Goal: Find specific page/section: Locate a particular part of the current website

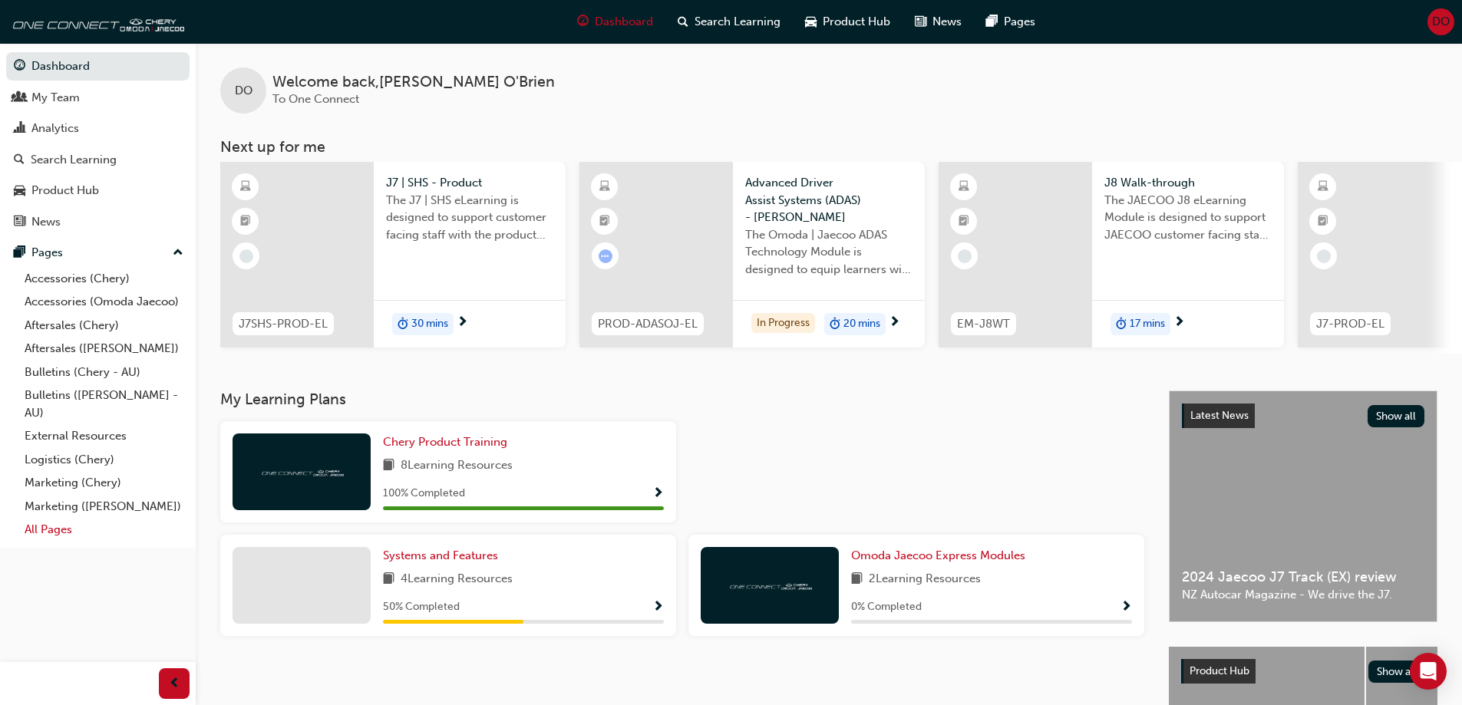
click at [34, 523] on link "All Pages" at bounding box center [103, 530] width 171 height 24
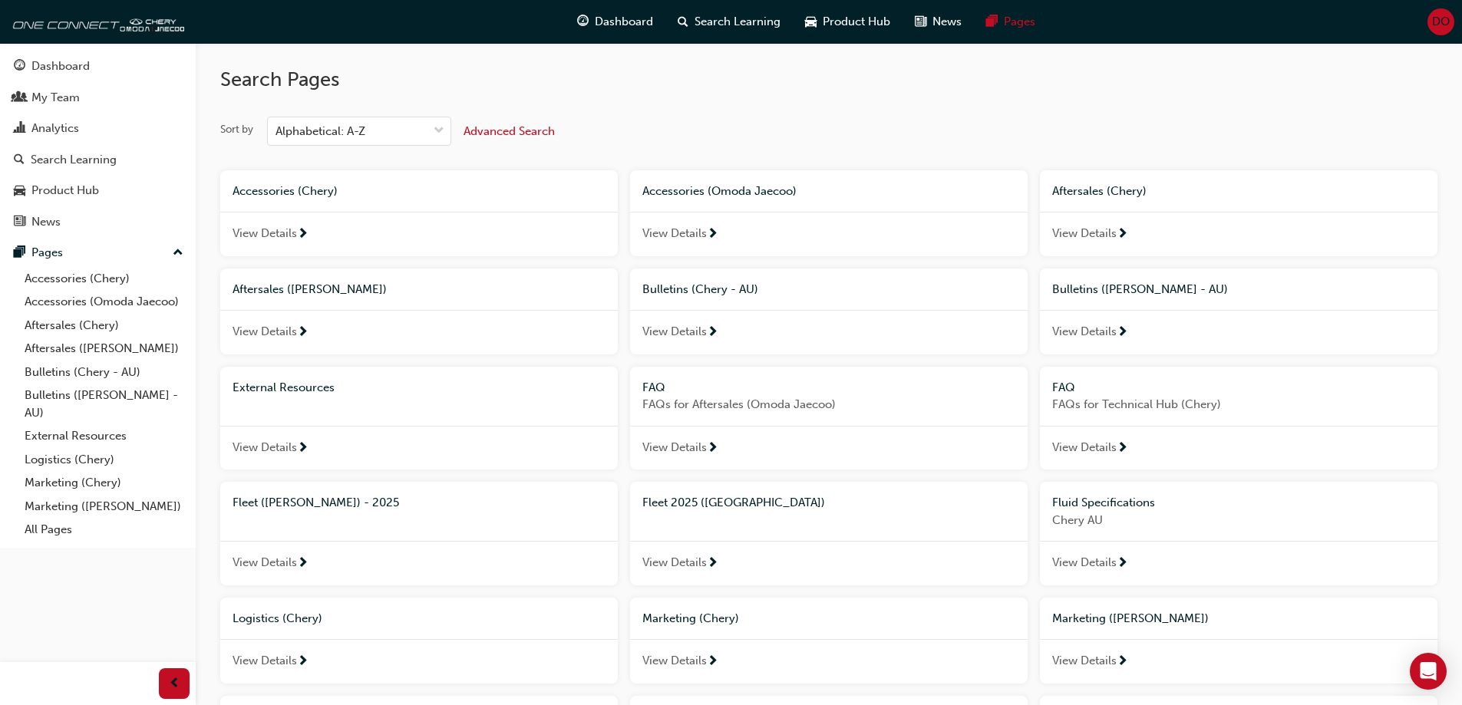
click at [675, 562] on span "View Details" at bounding box center [674, 563] width 64 height 18
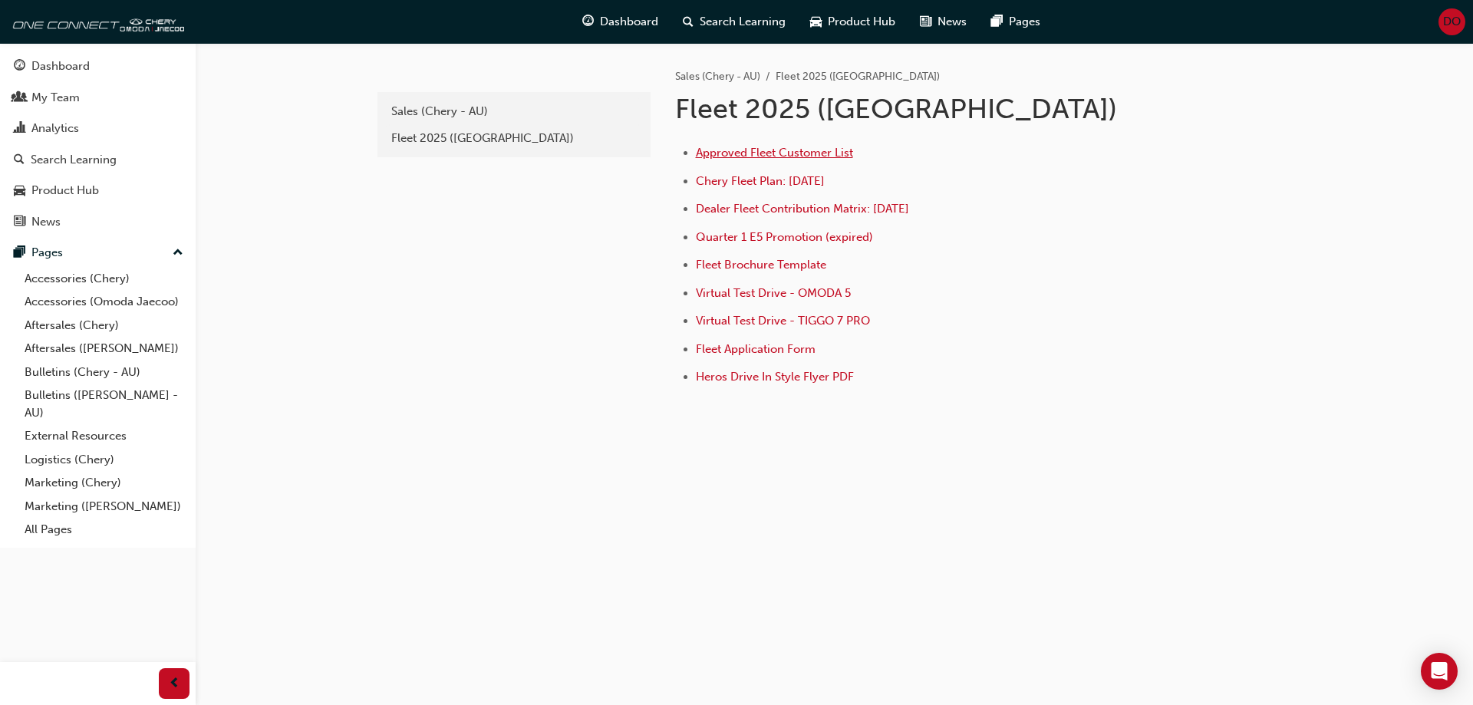
click at [754, 148] on span "Approved Fleet Customer List" at bounding box center [774, 153] width 157 height 14
click at [776, 204] on span "Dealer Fleet Contribution Matrix: [DATE]" at bounding box center [802, 209] width 213 height 14
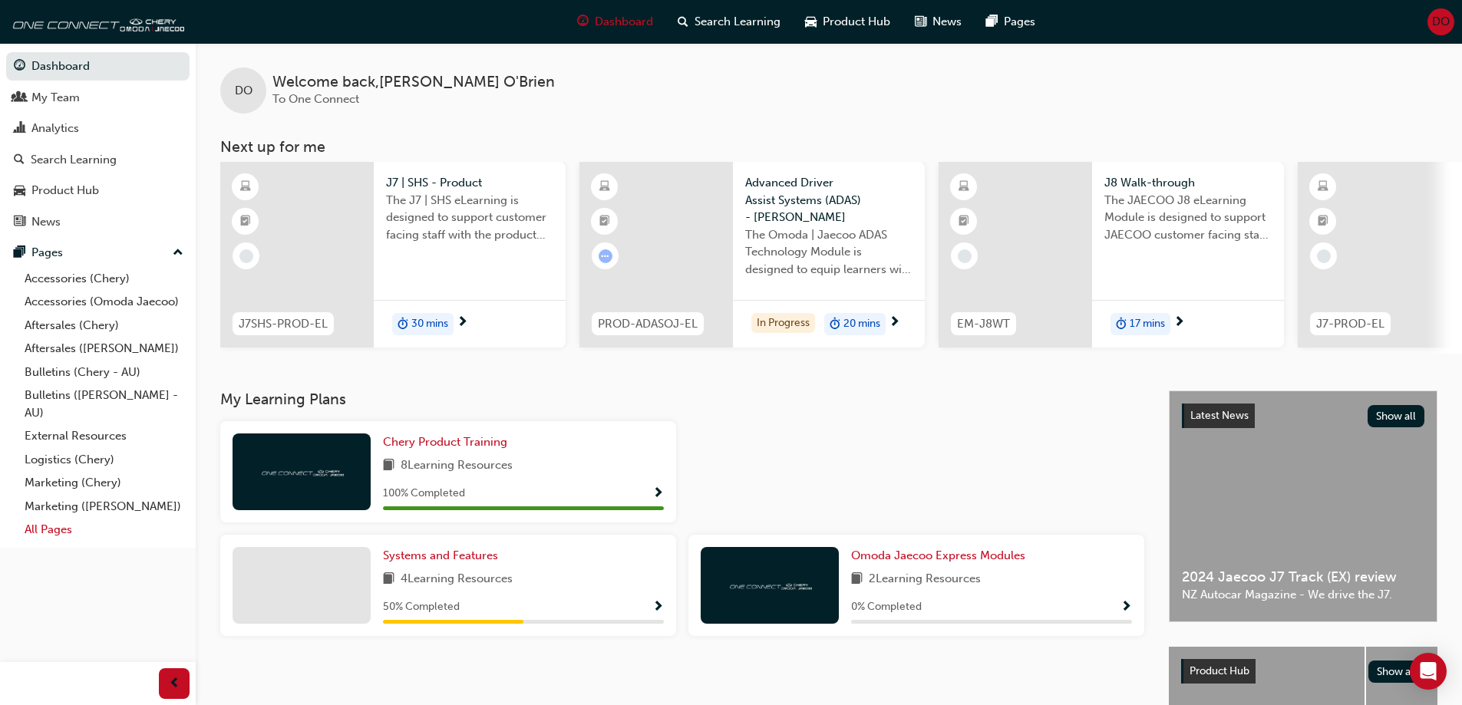
click at [49, 529] on link "All Pages" at bounding box center [103, 530] width 171 height 24
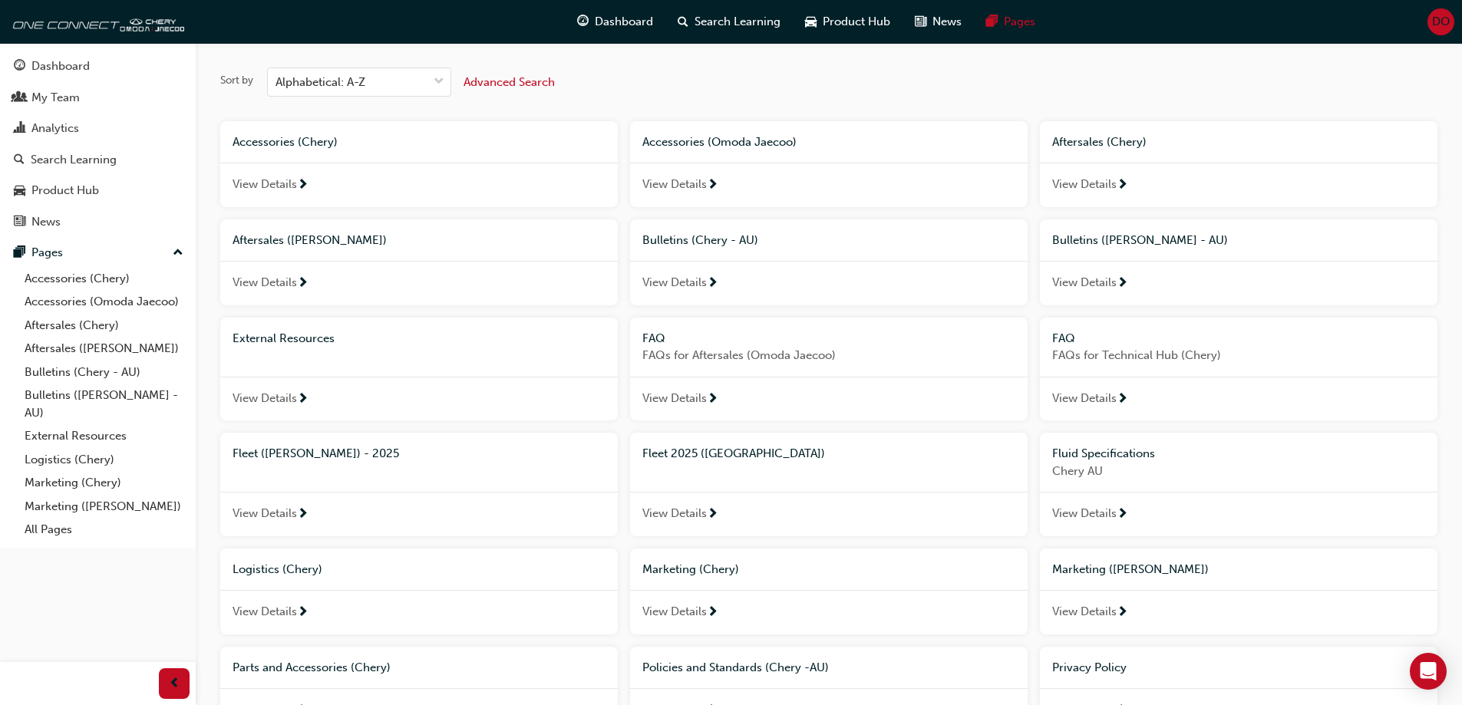
scroll to position [77, 0]
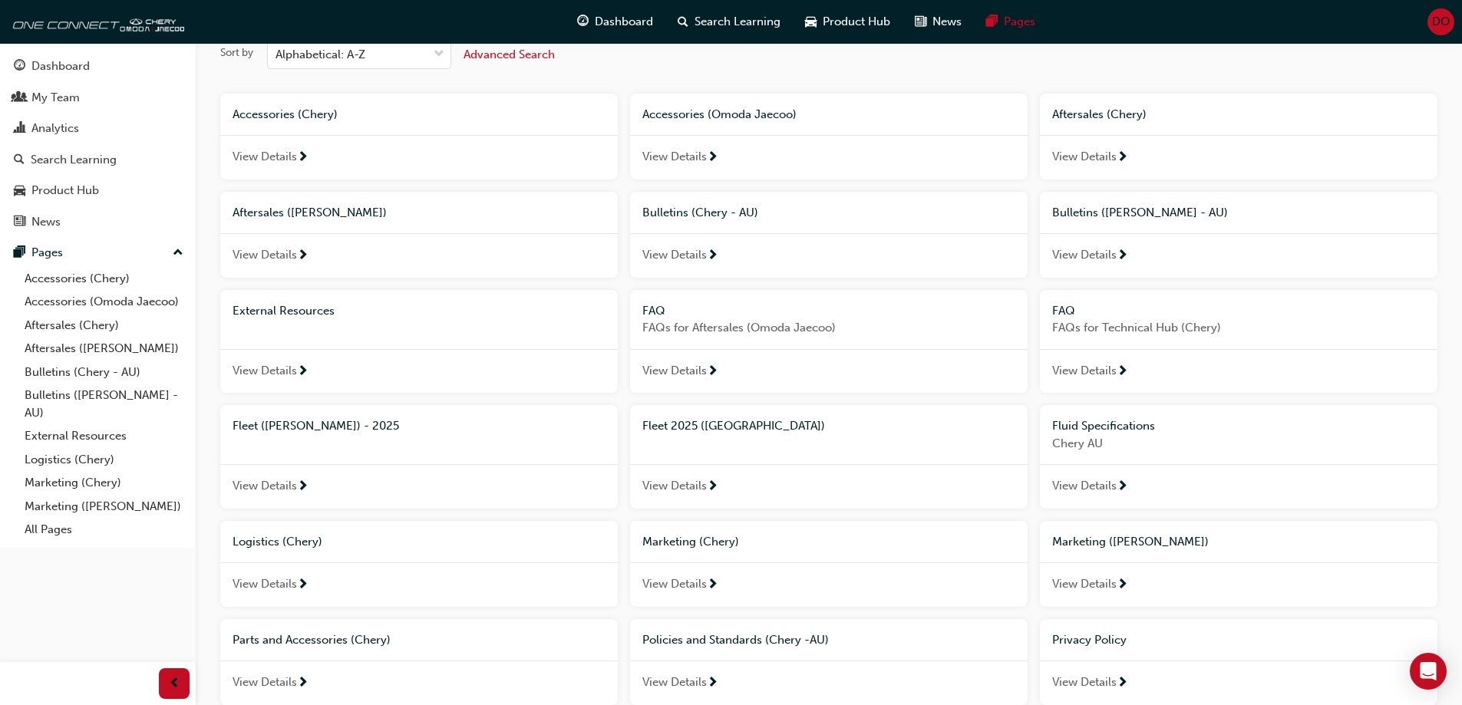
click at [707, 427] on span "Fleet 2025 ([GEOGRAPHIC_DATA])" at bounding box center [733, 426] width 183 height 14
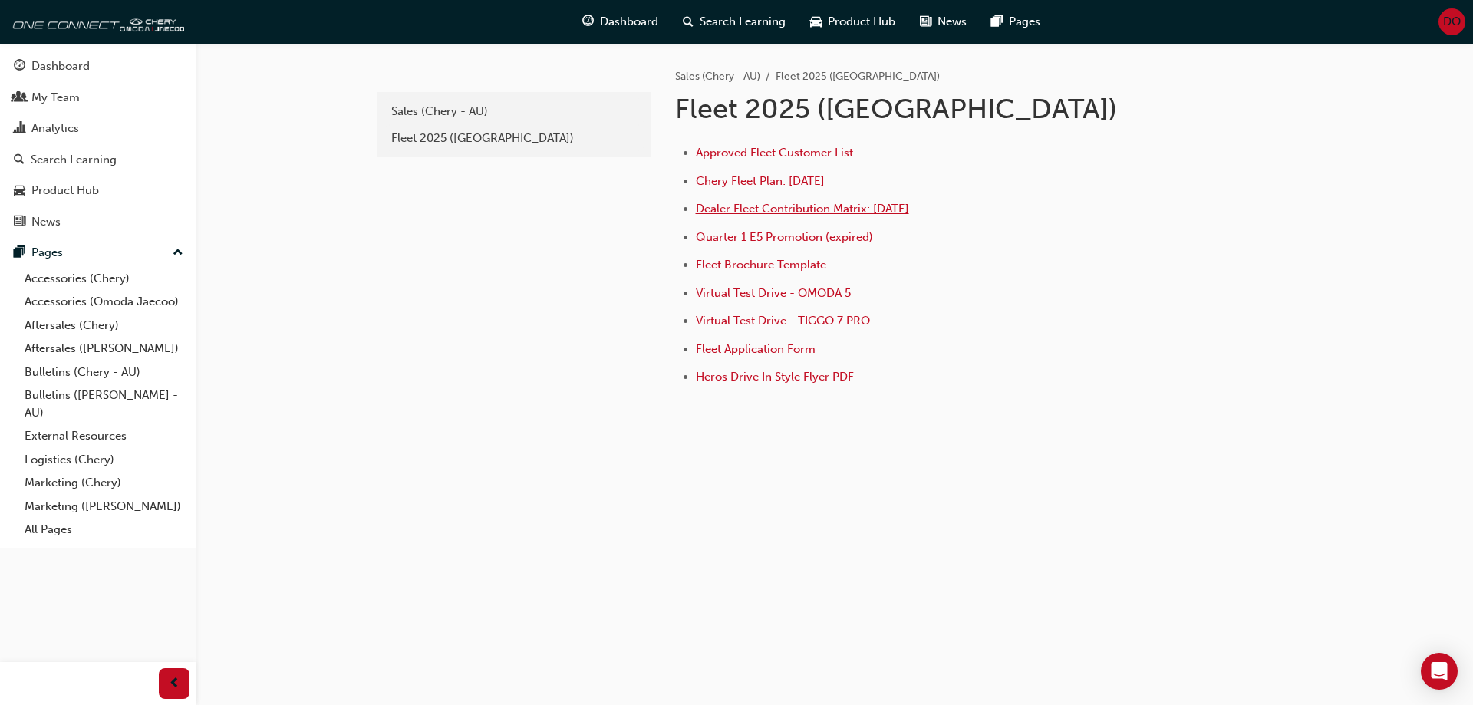
click at [816, 212] on span "Dealer Fleet Contribution Matrix: [DATE]" at bounding box center [802, 209] width 213 height 14
